Goal: Information Seeking & Learning: Learn about a topic

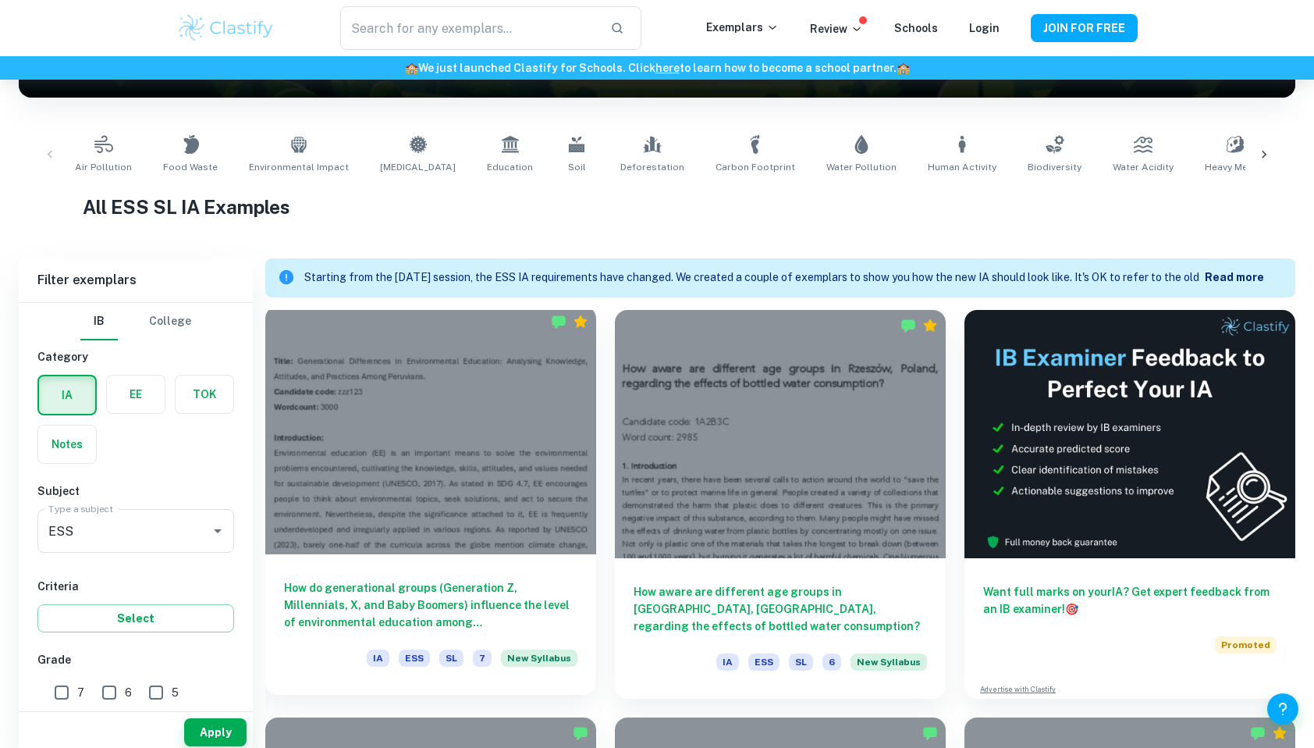
scroll to position [264, 0]
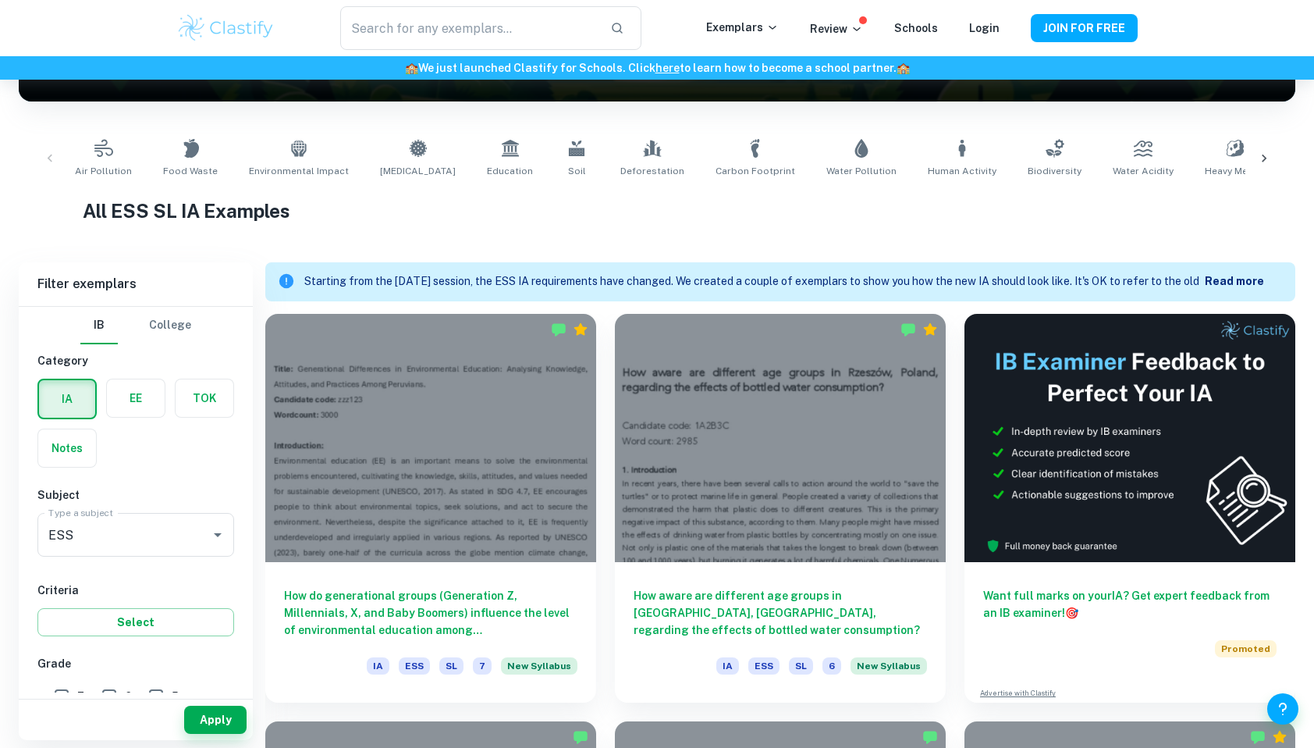
click at [1226, 276] on b "Read more" at bounding box center [1234, 281] width 59 height 12
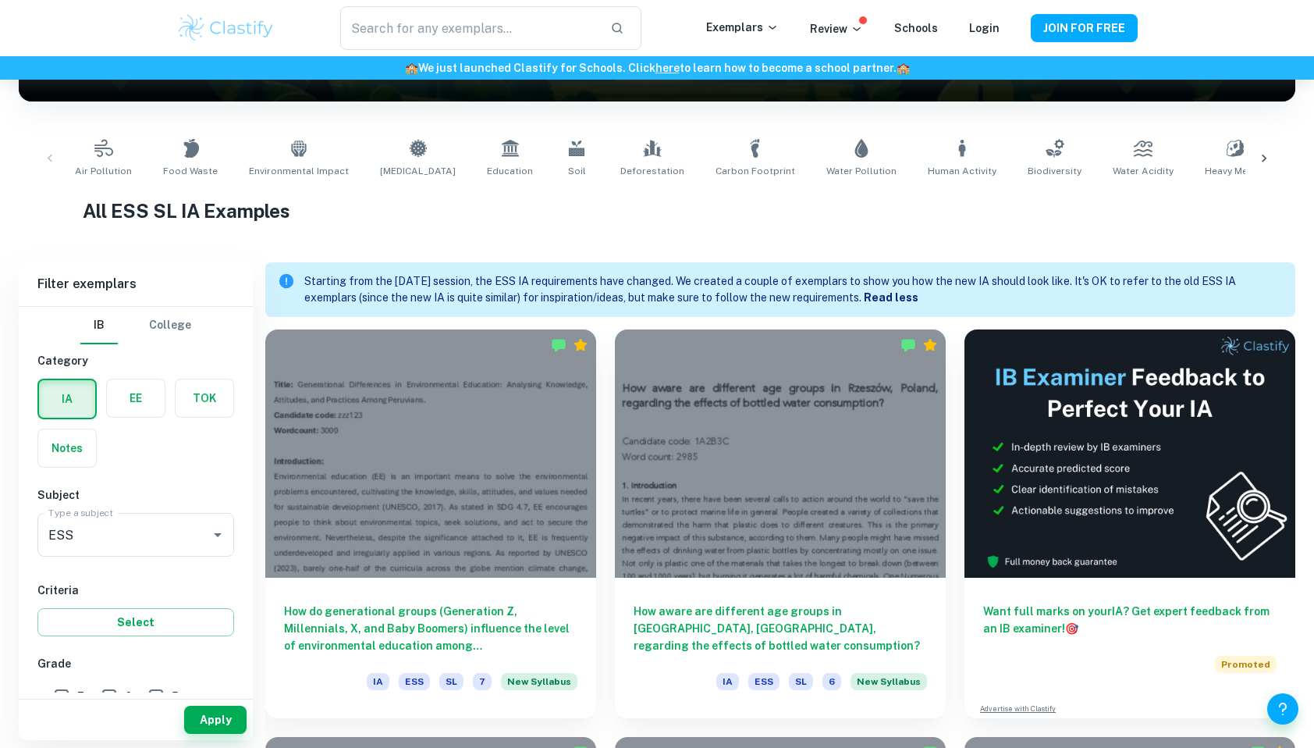
click at [738, 306] on div "Starting from the [DATE] session, the ESS IA requirements have changed. We crea…" at bounding box center [793, 289] width 979 height 45
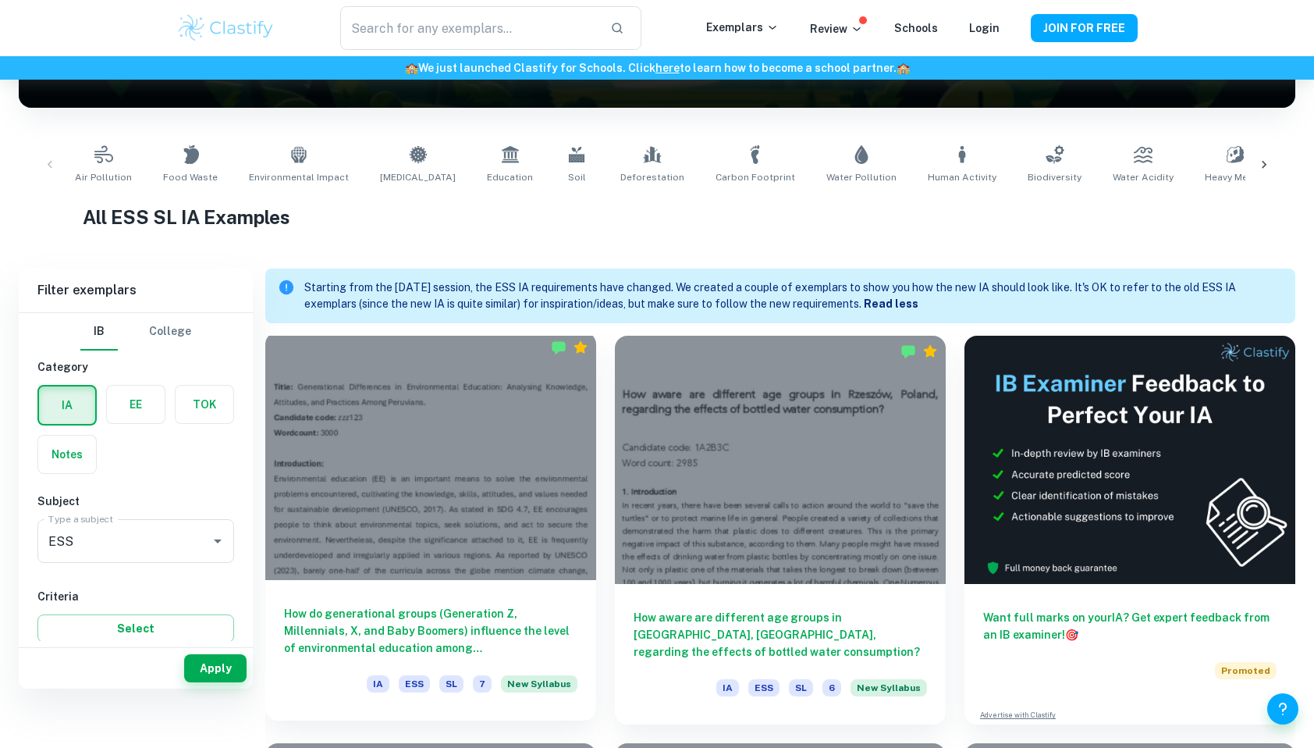
scroll to position [0, 0]
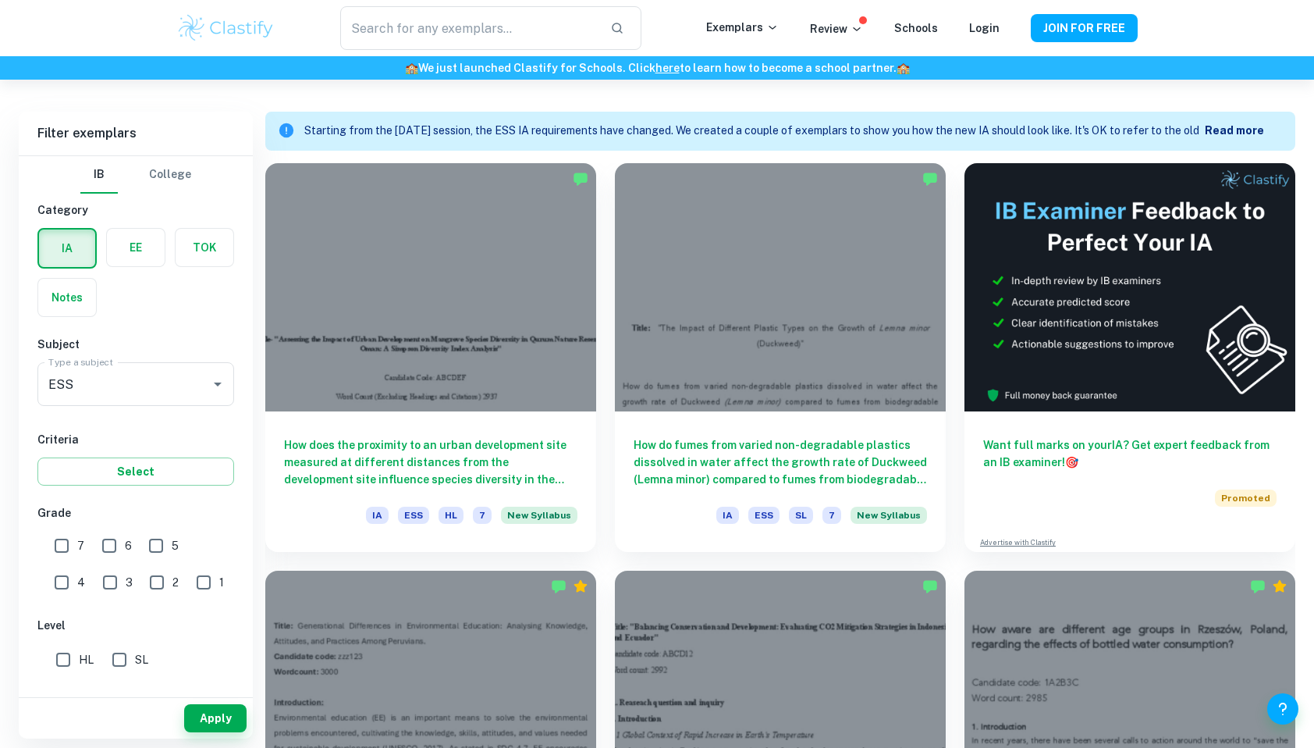
scroll to position [417, 0]
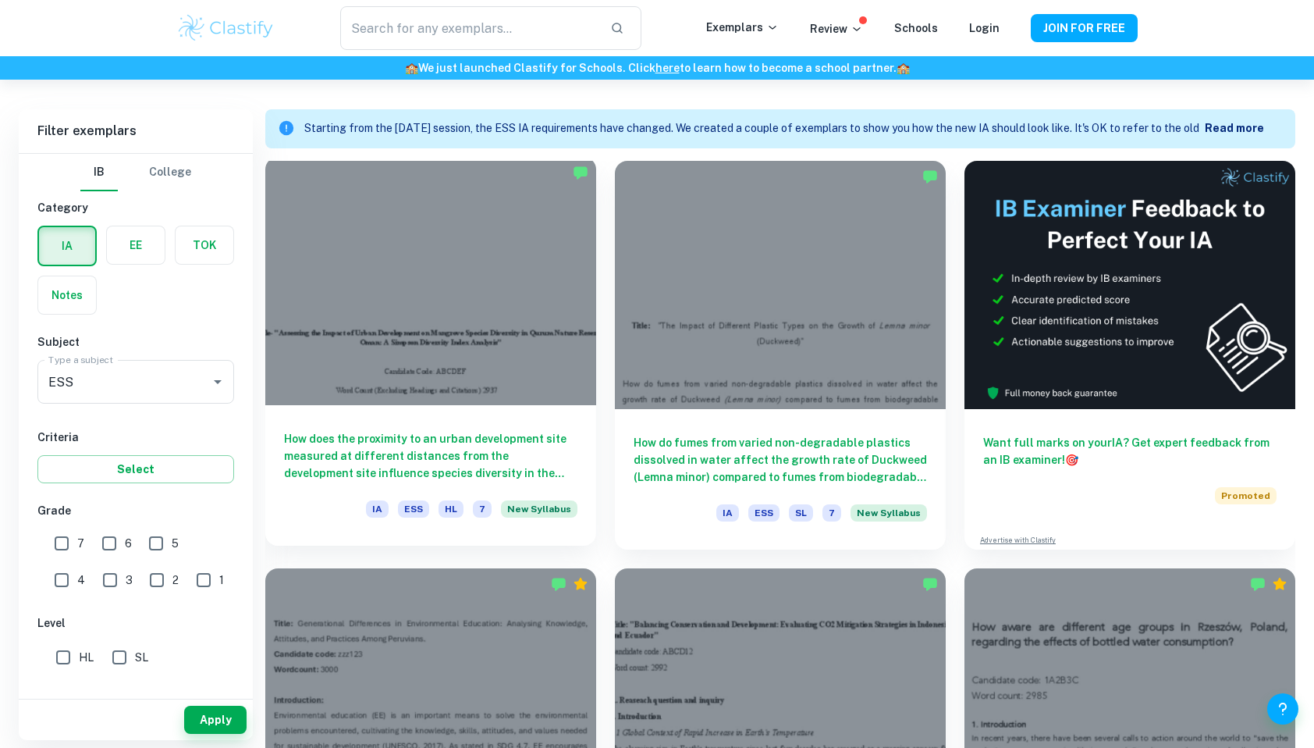
click at [473, 450] on h6 "How does the proximity to an urban development site measured at different dista…" at bounding box center [430, 456] width 293 height 52
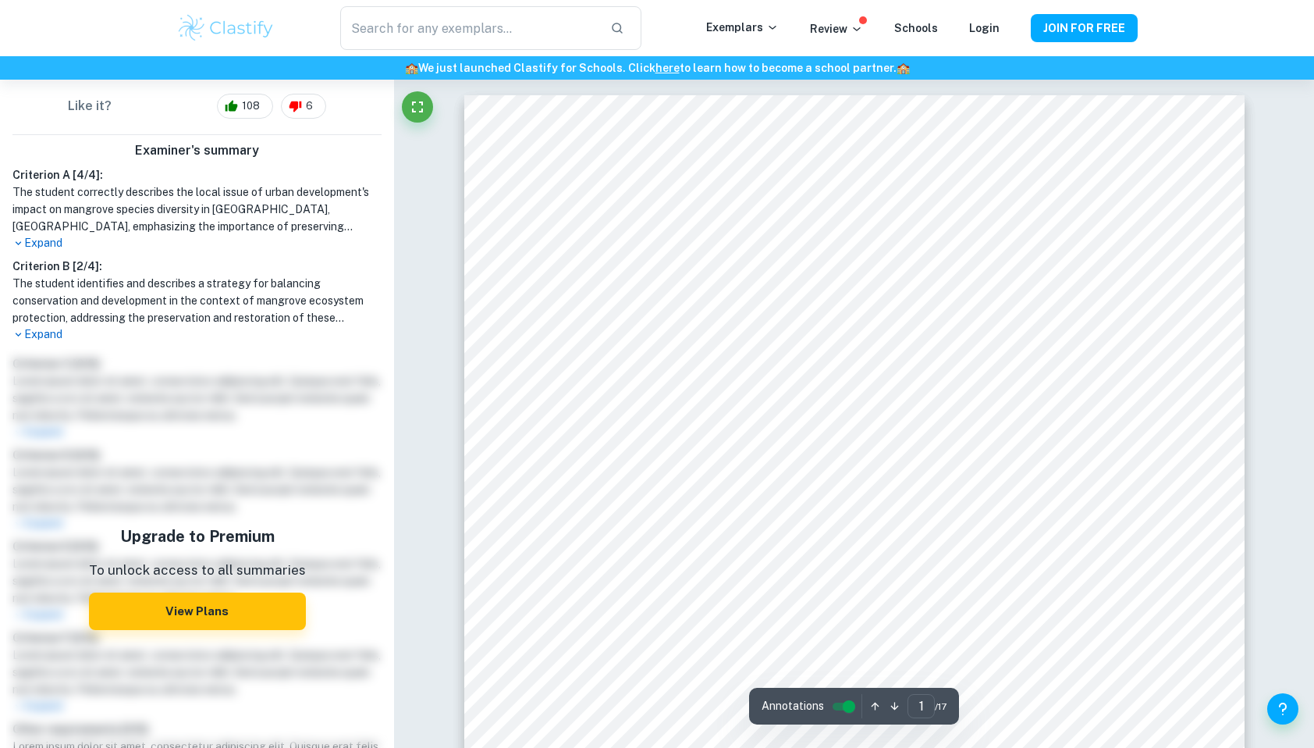
scroll to position [475, 0]
click at [158, 592] on button "View Plans" at bounding box center [197, 610] width 217 height 37
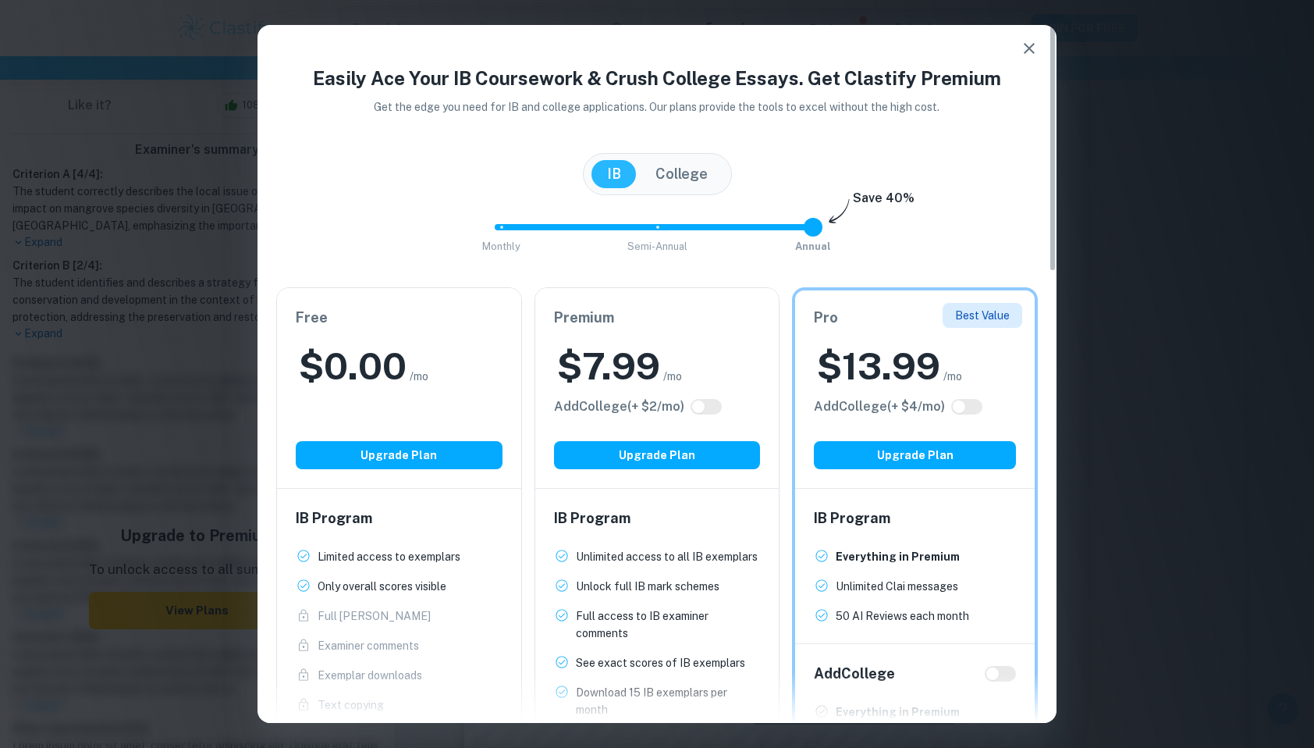
scroll to position [72, 0]
click at [631, 375] on h2 "$ 7.99" at bounding box center [608, 366] width 103 height 50
click at [629, 533] on div "IB Program Unlimited access to all IB exemplars New! Unlock full IB mark scheme…" at bounding box center [657, 643] width 244 height 308
click at [649, 584] on p "Unlock full IB mark schemes" at bounding box center [648, 586] width 144 height 17
click at [1029, 44] on icon "button" at bounding box center [1029, 48] width 19 height 19
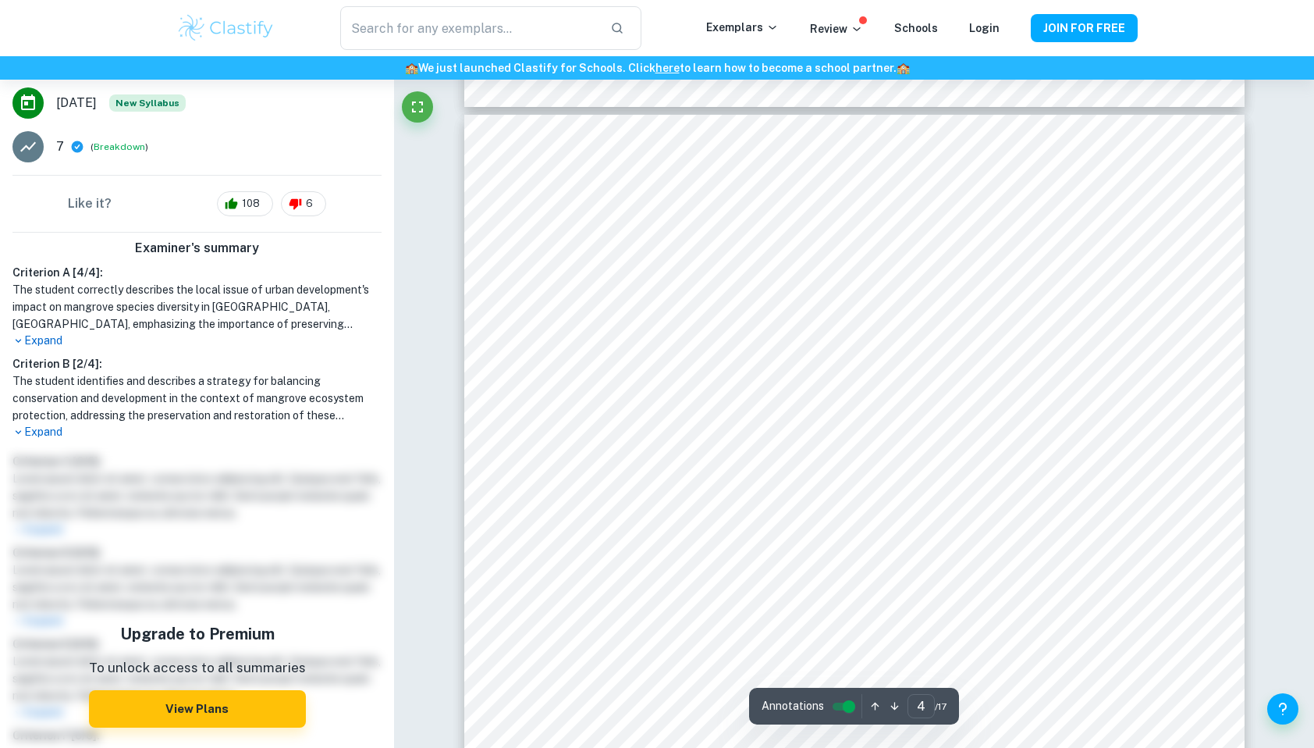
scroll to position [3177, 0]
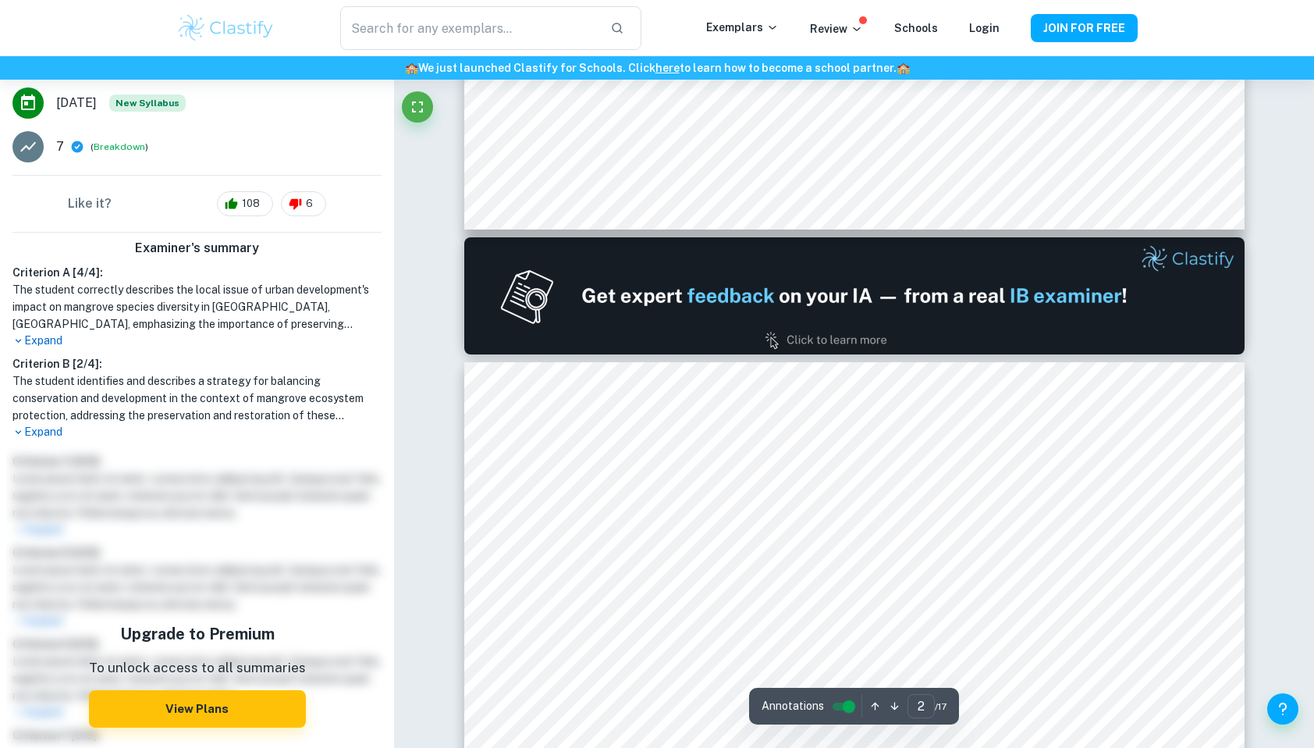
type input "1"
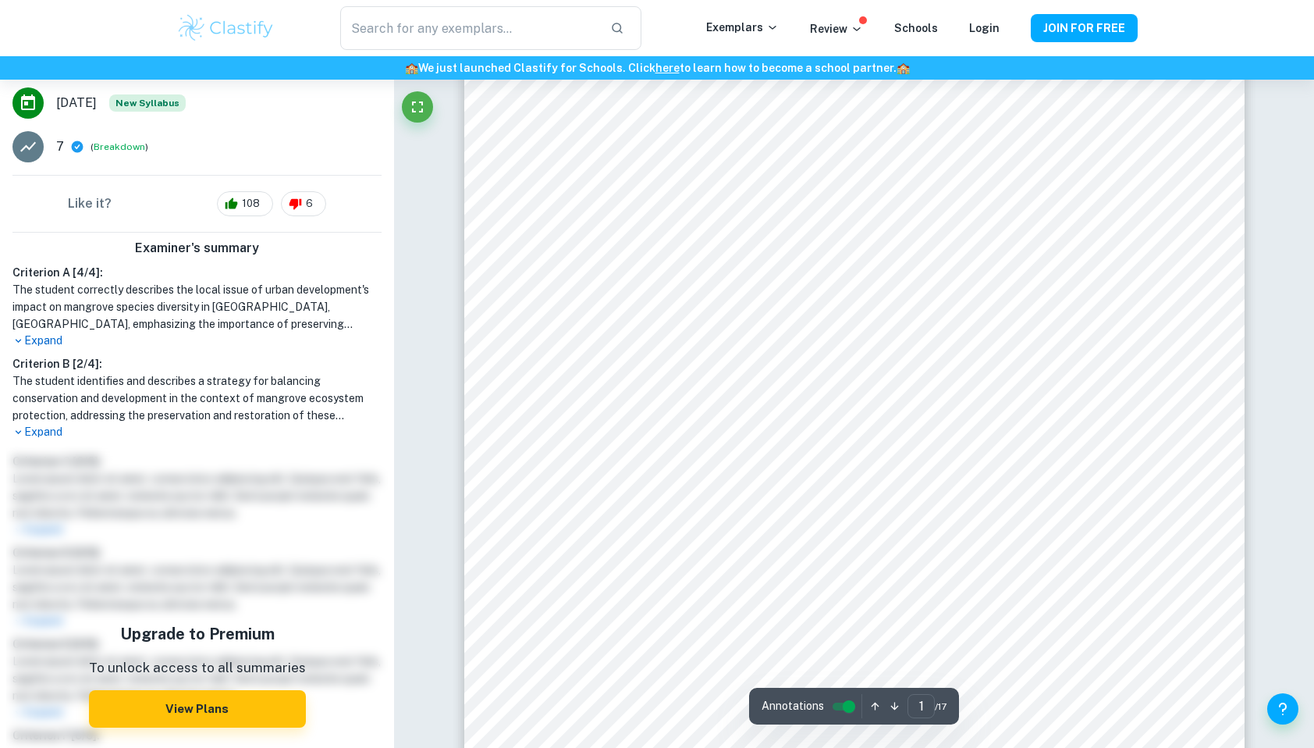
scroll to position [0, 0]
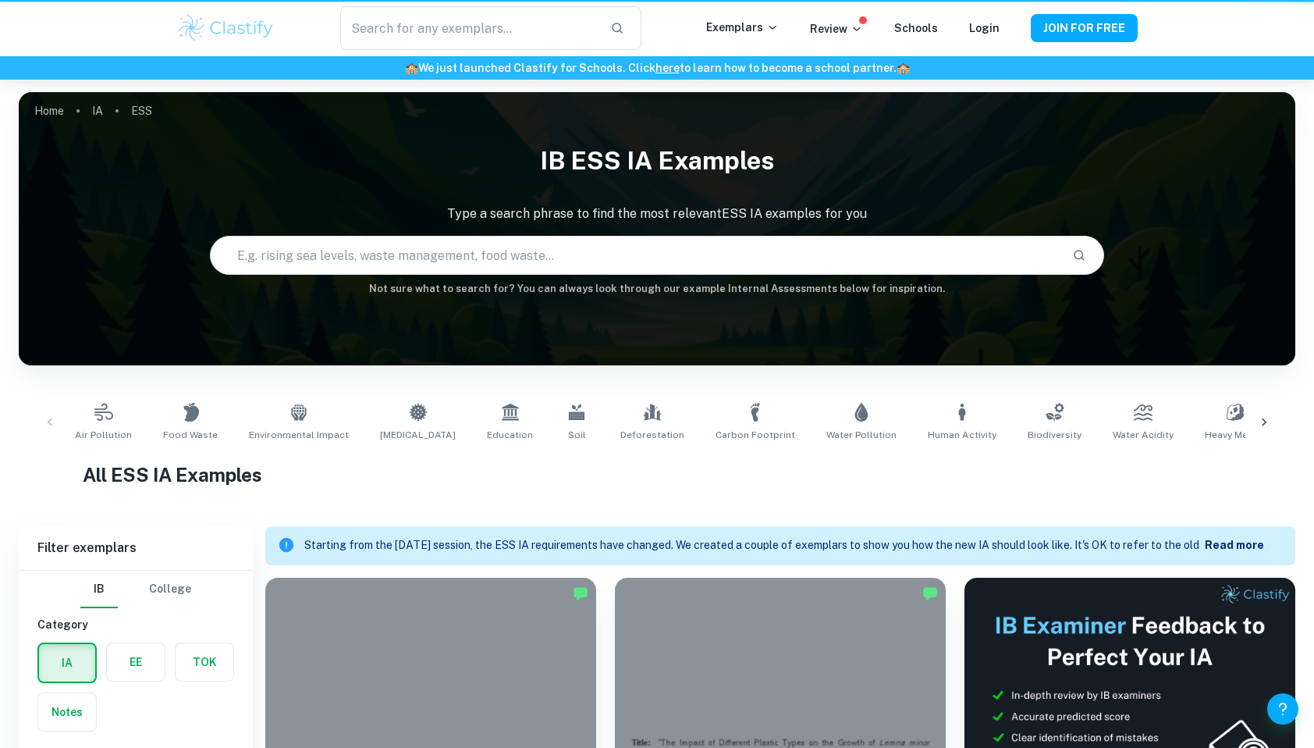
scroll to position [417, 0]
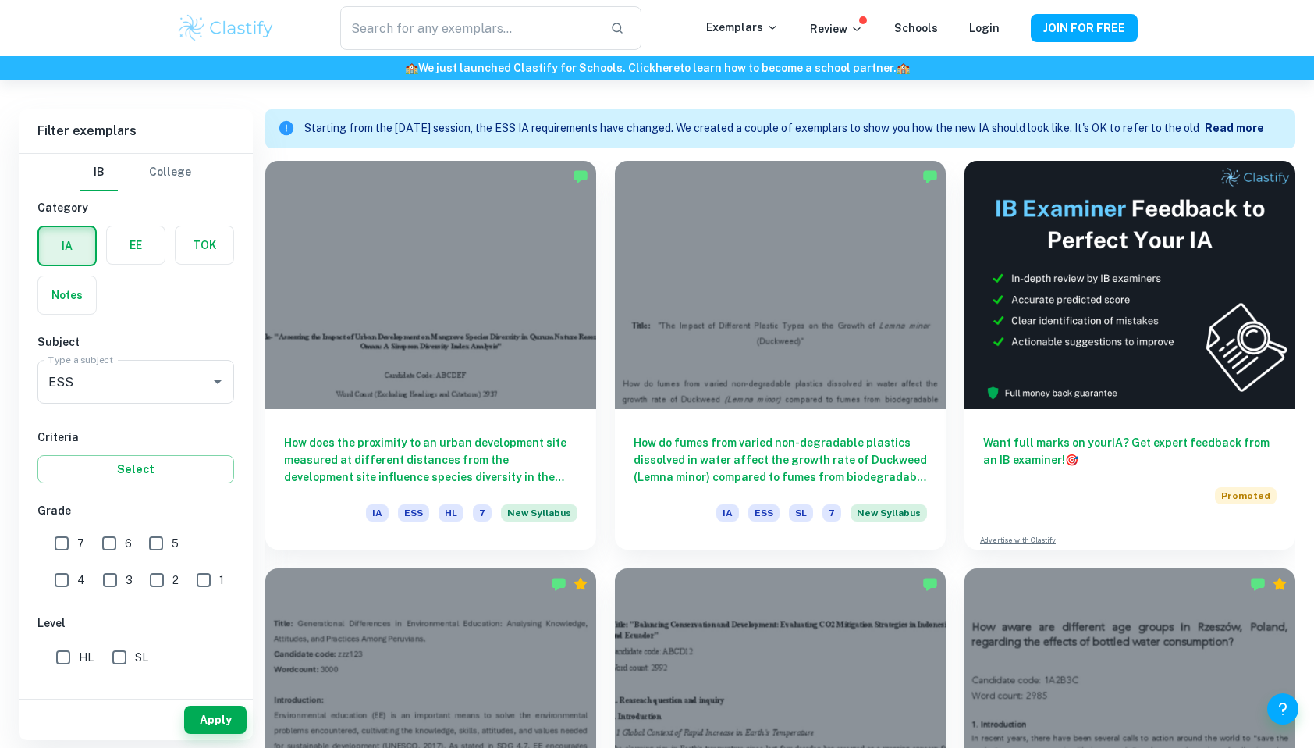
click at [1245, 132] on b "Read more" at bounding box center [1234, 128] width 59 height 12
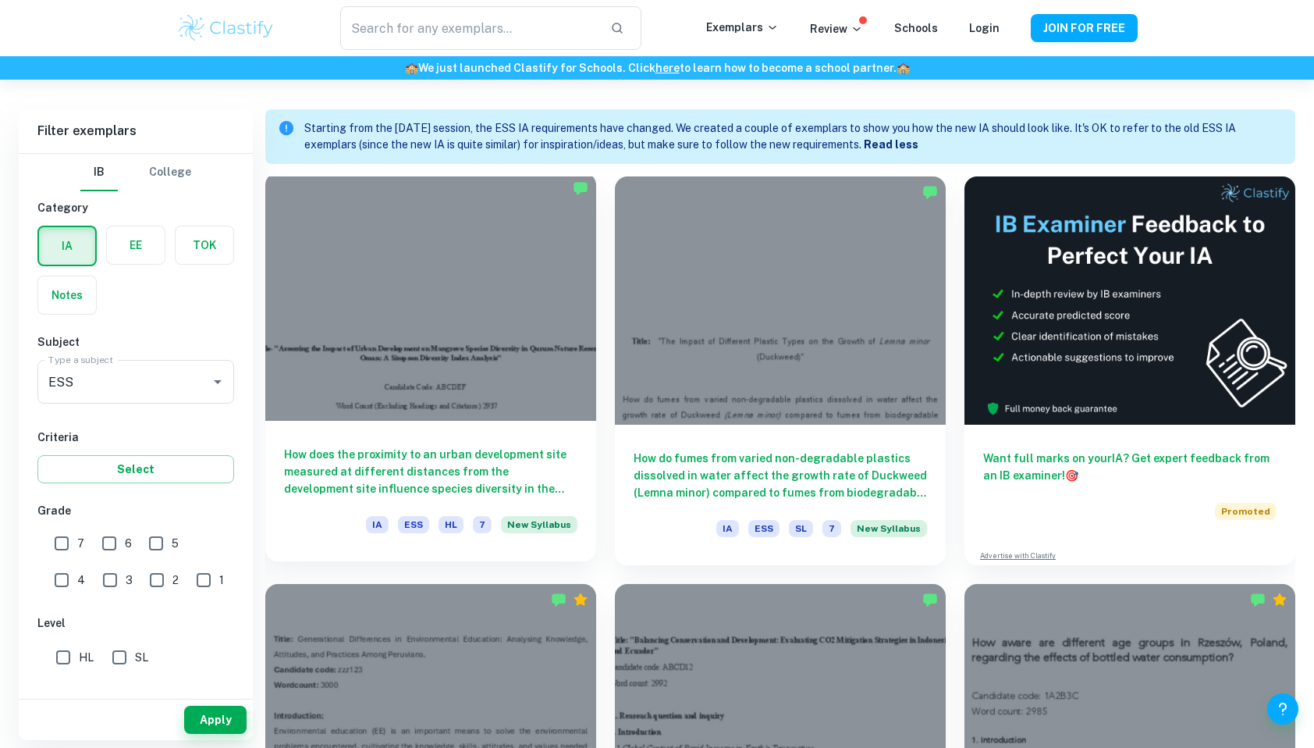
click at [419, 330] on div at bounding box center [430, 296] width 331 height 248
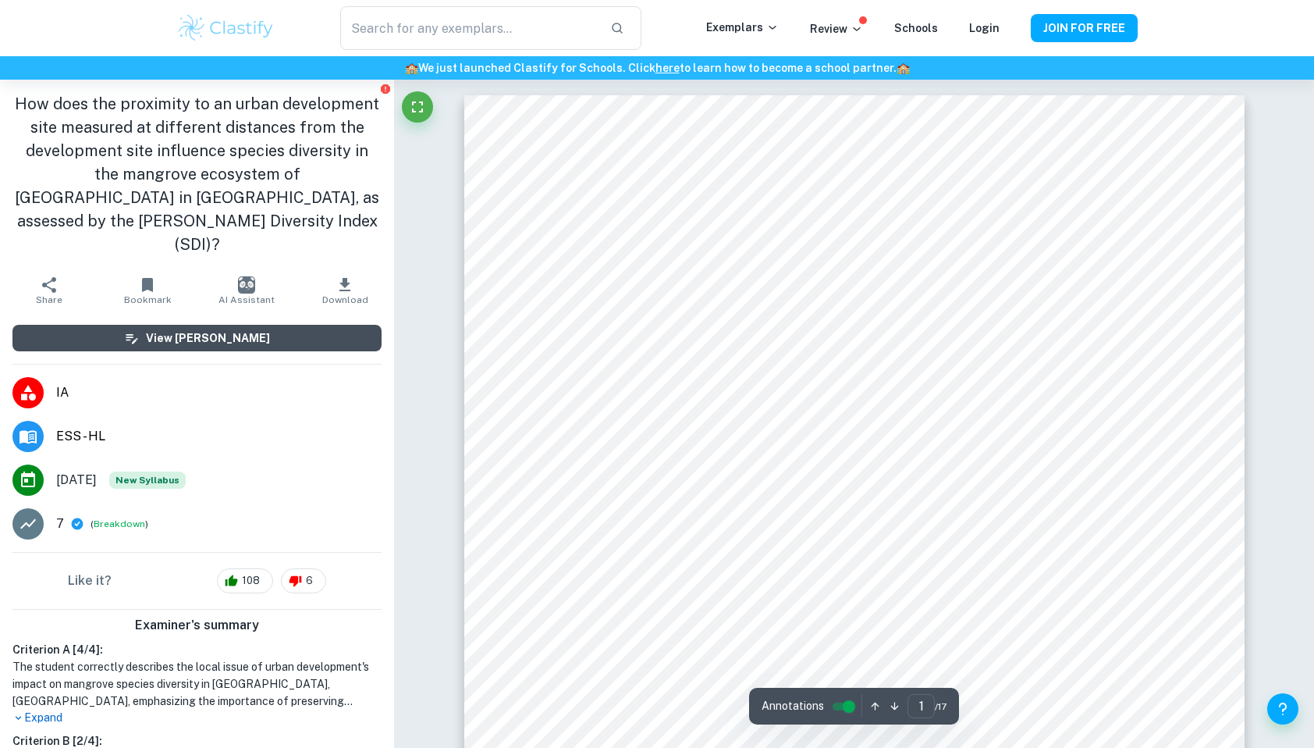
click at [315, 325] on button "View Mark Scheme" at bounding box center [196, 338] width 369 height 27
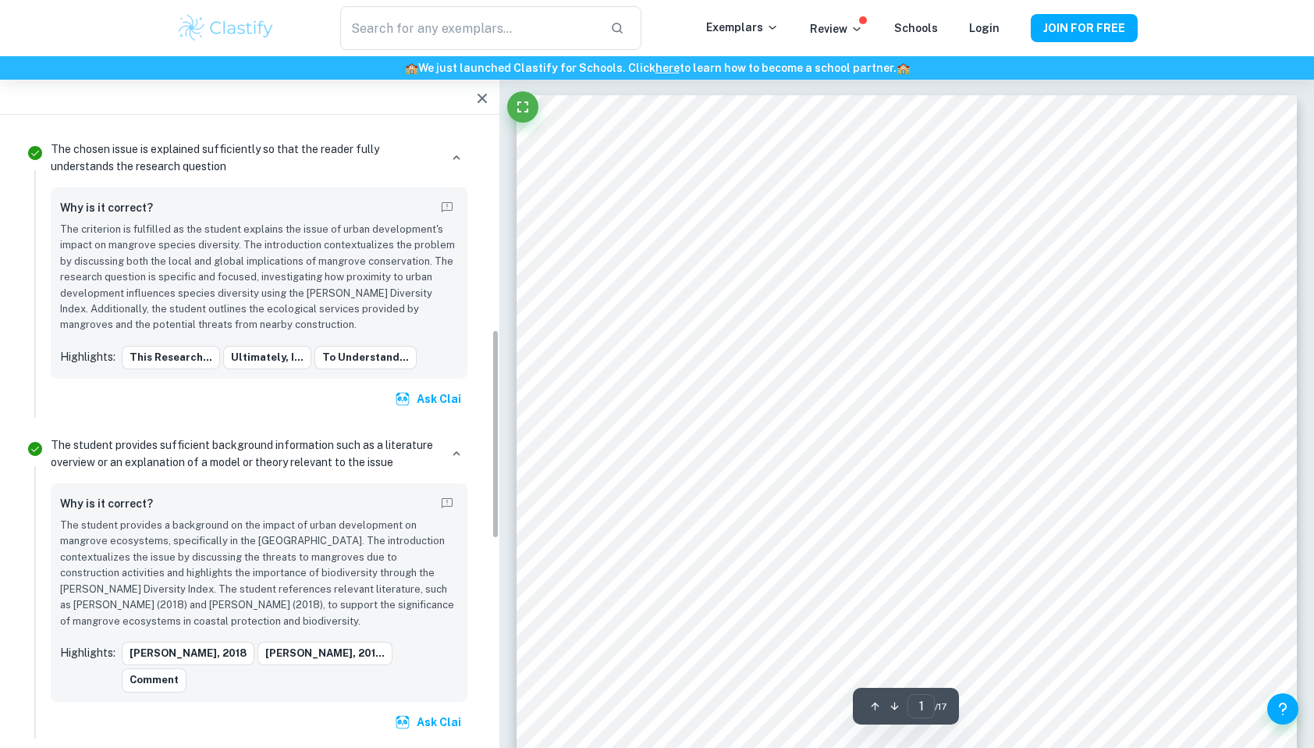
scroll to position [603, 0]
